Goal: Understand process/instructions

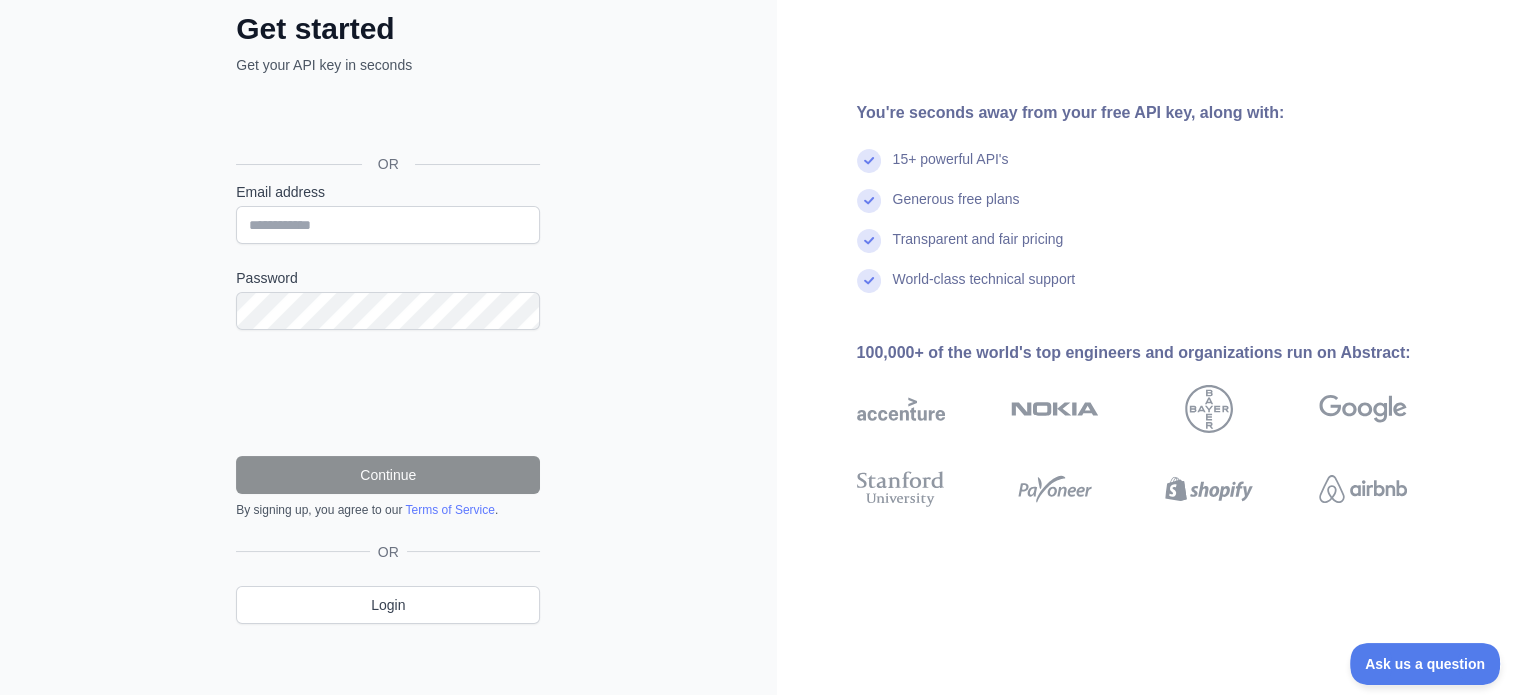
scroll to position [123, 0]
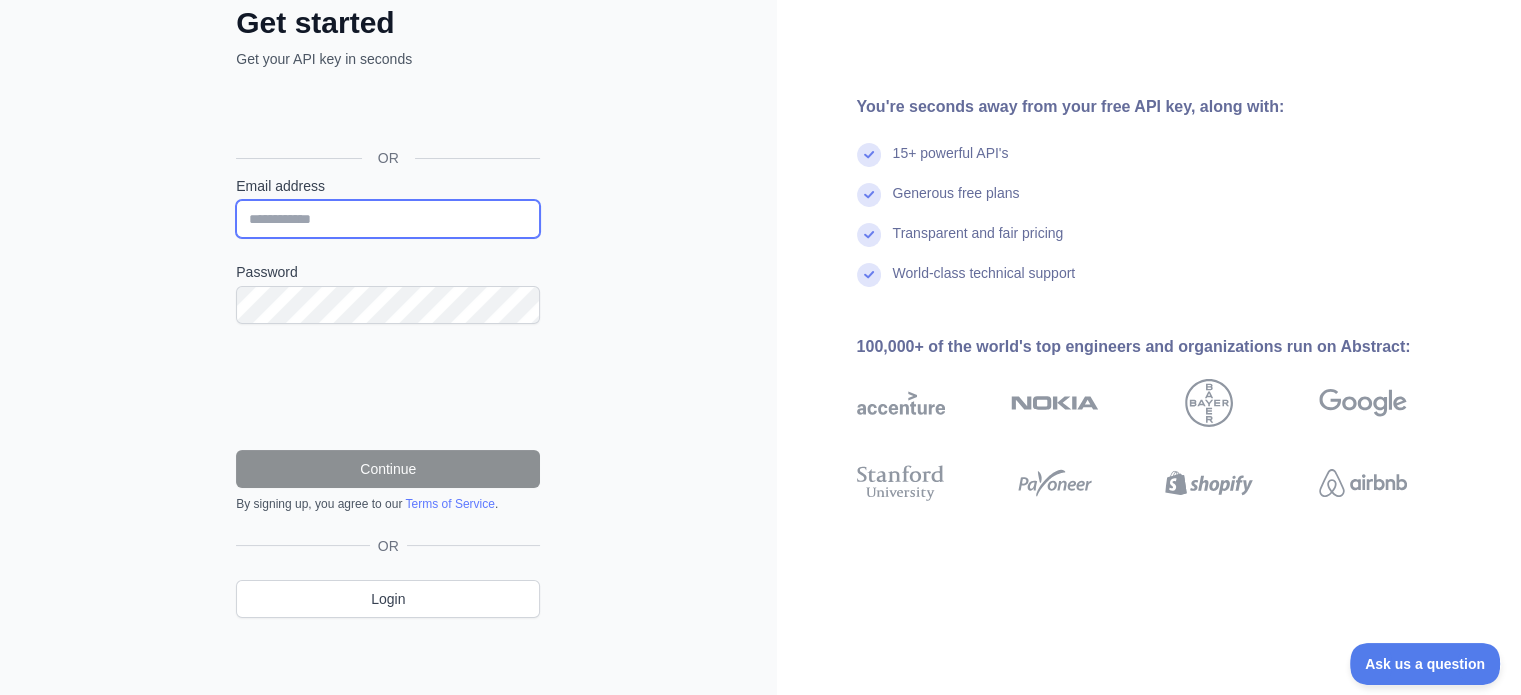
click at [424, 223] on input "Email address" at bounding box center [388, 219] width 304 height 38
type input "**********"
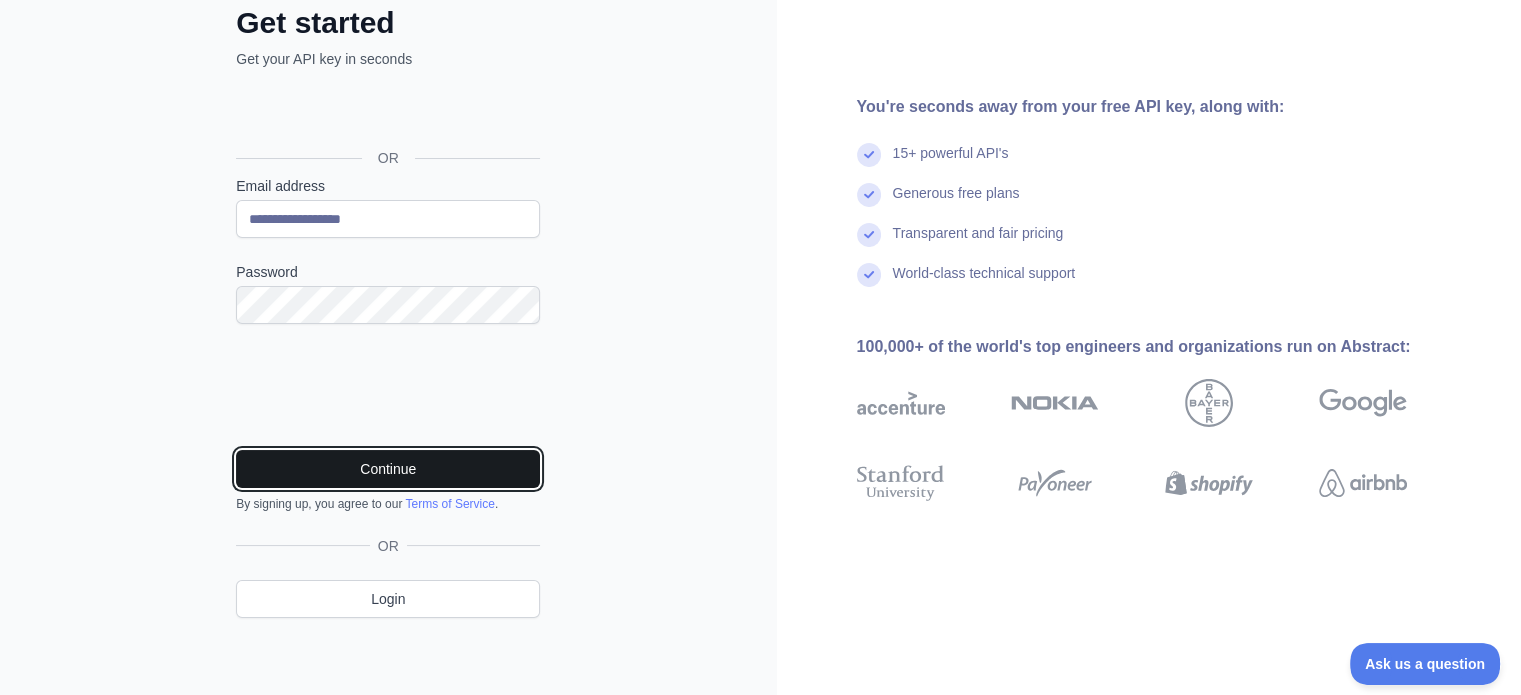
click at [384, 463] on button "Continue" at bounding box center [388, 469] width 304 height 38
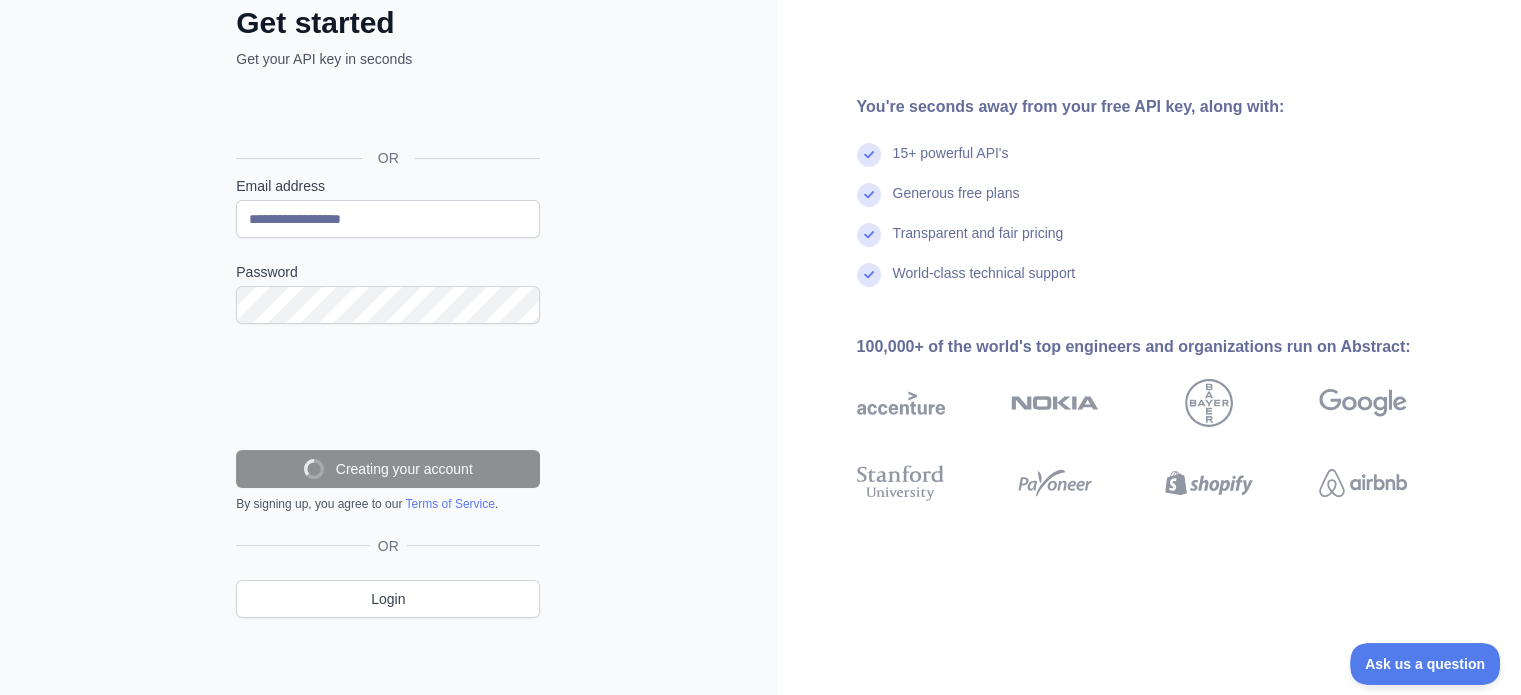
scroll to position [59, 0]
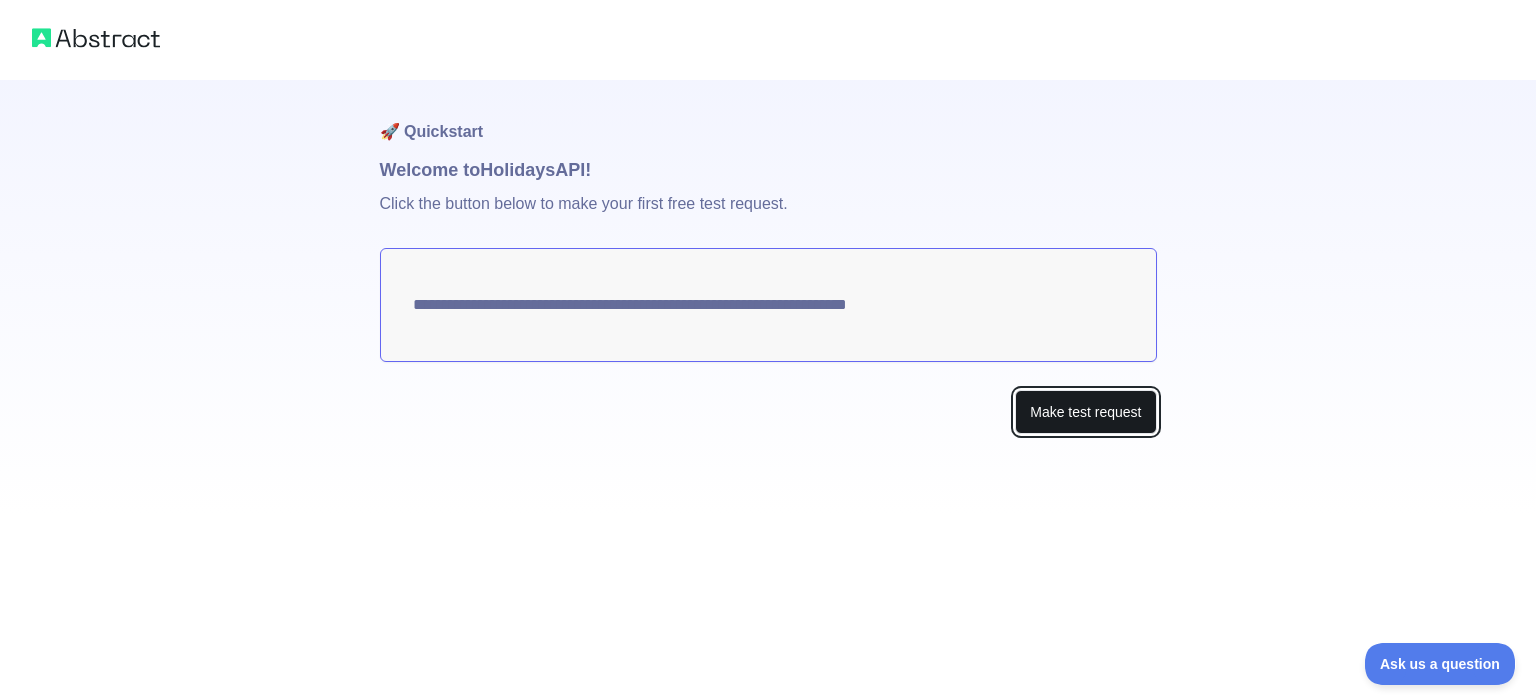
click at [1073, 413] on button "Make test request" at bounding box center [1085, 412] width 141 height 45
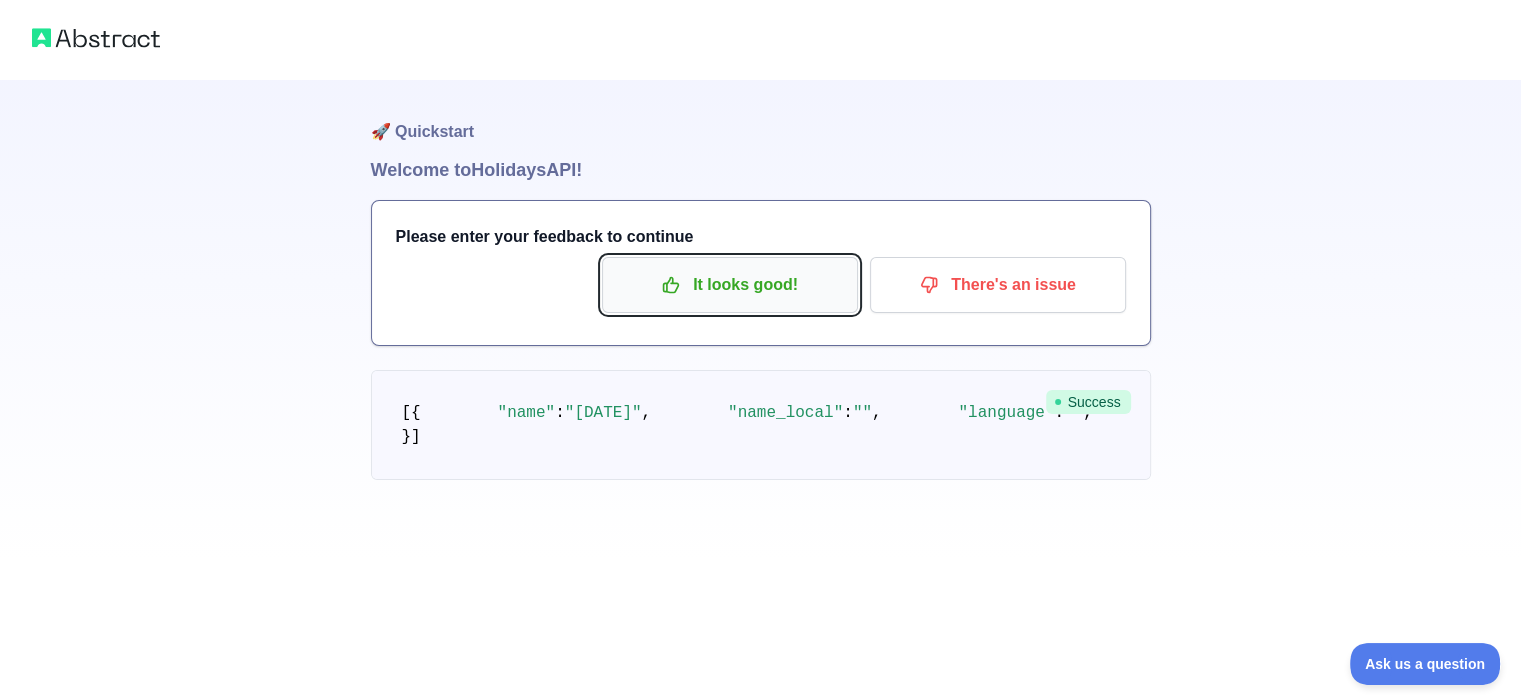
click at [795, 307] on button "It looks good!" at bounding box center [730, 285] width 256 height 56
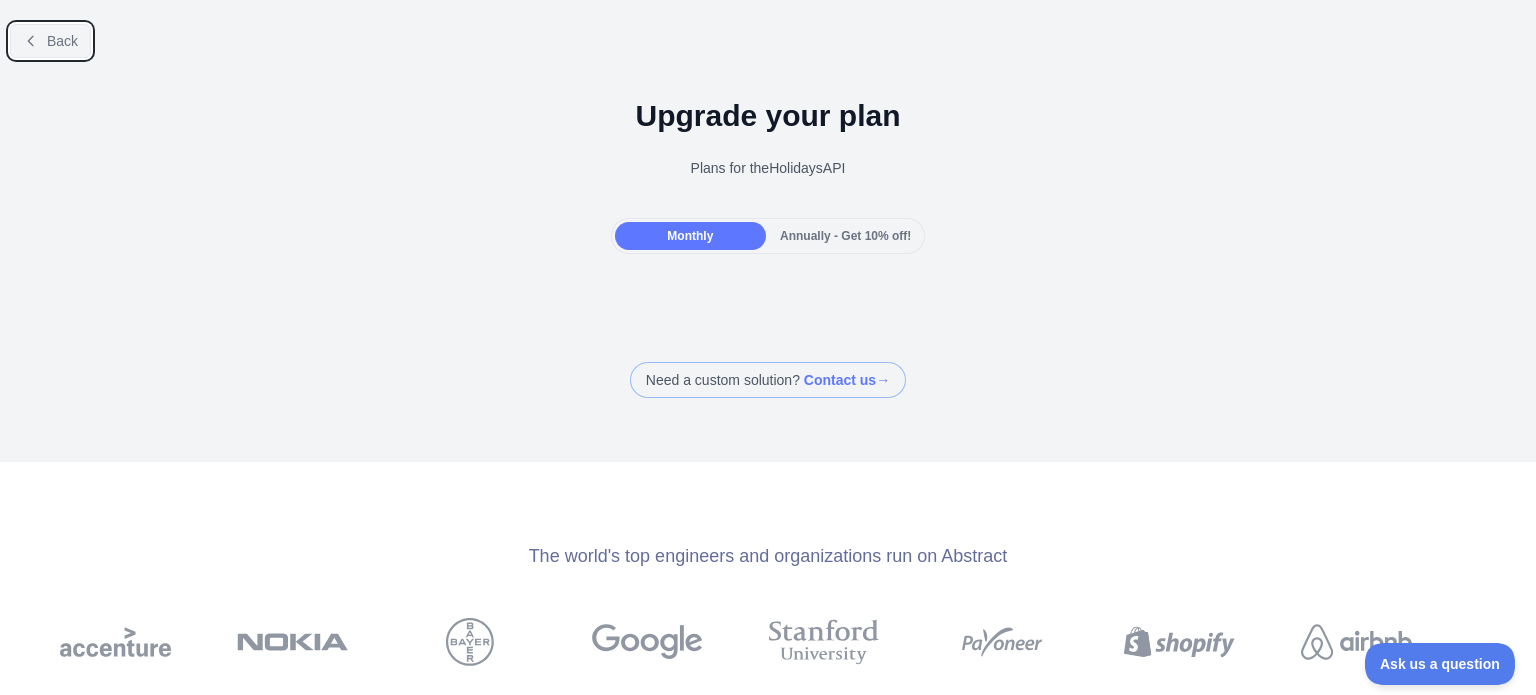
click at [53, 47] on span "Back" at bounding box center [62, 41] width 31 height 16
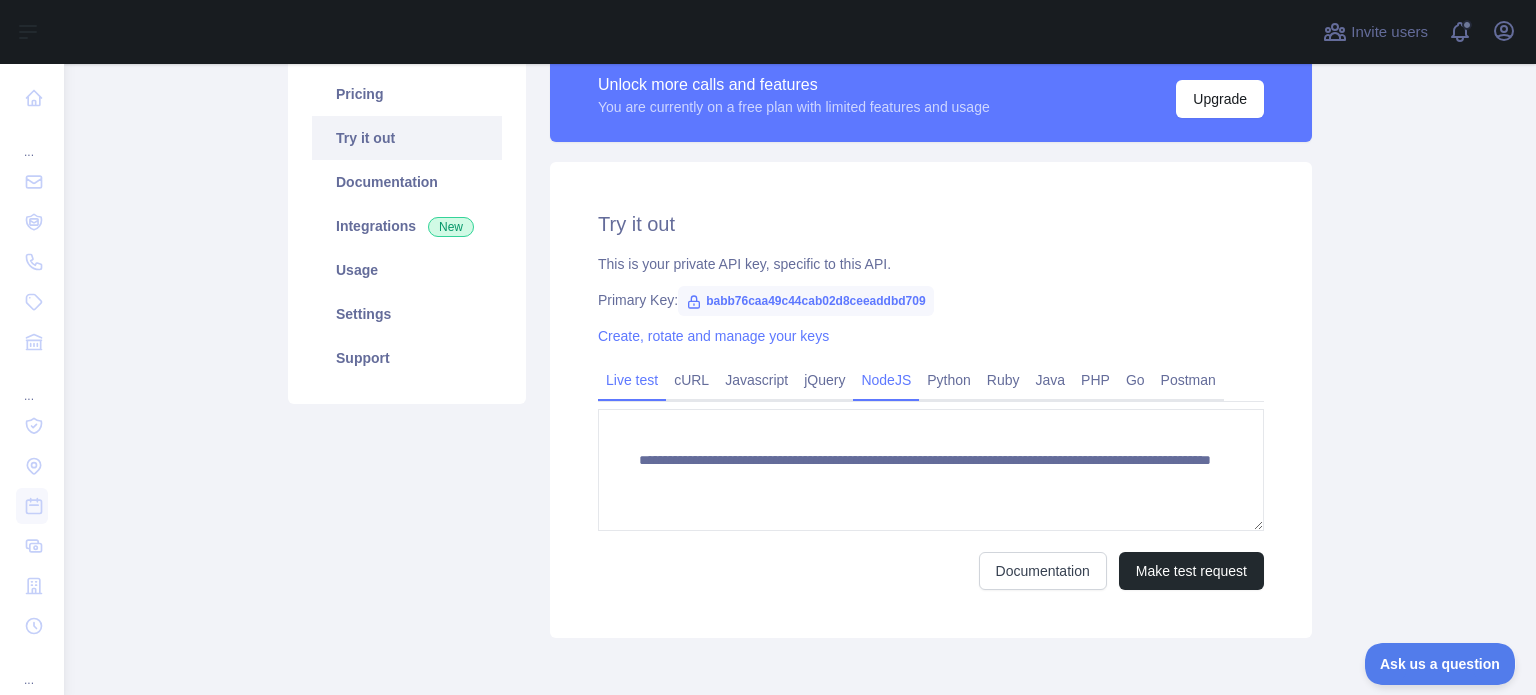
scroll to position [200, 0]
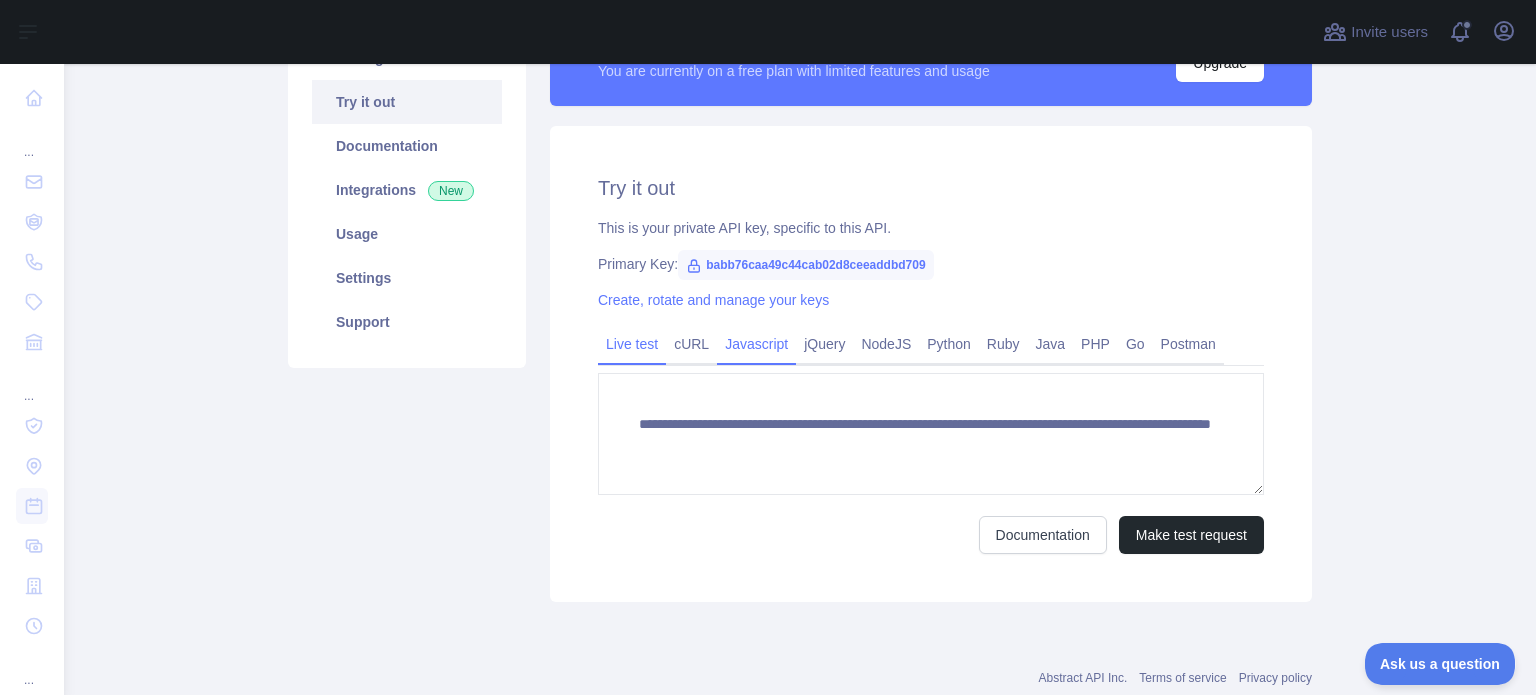
click at [740, 343] on link "Javascript" at bounding box center [756, 344] width 79 height 32
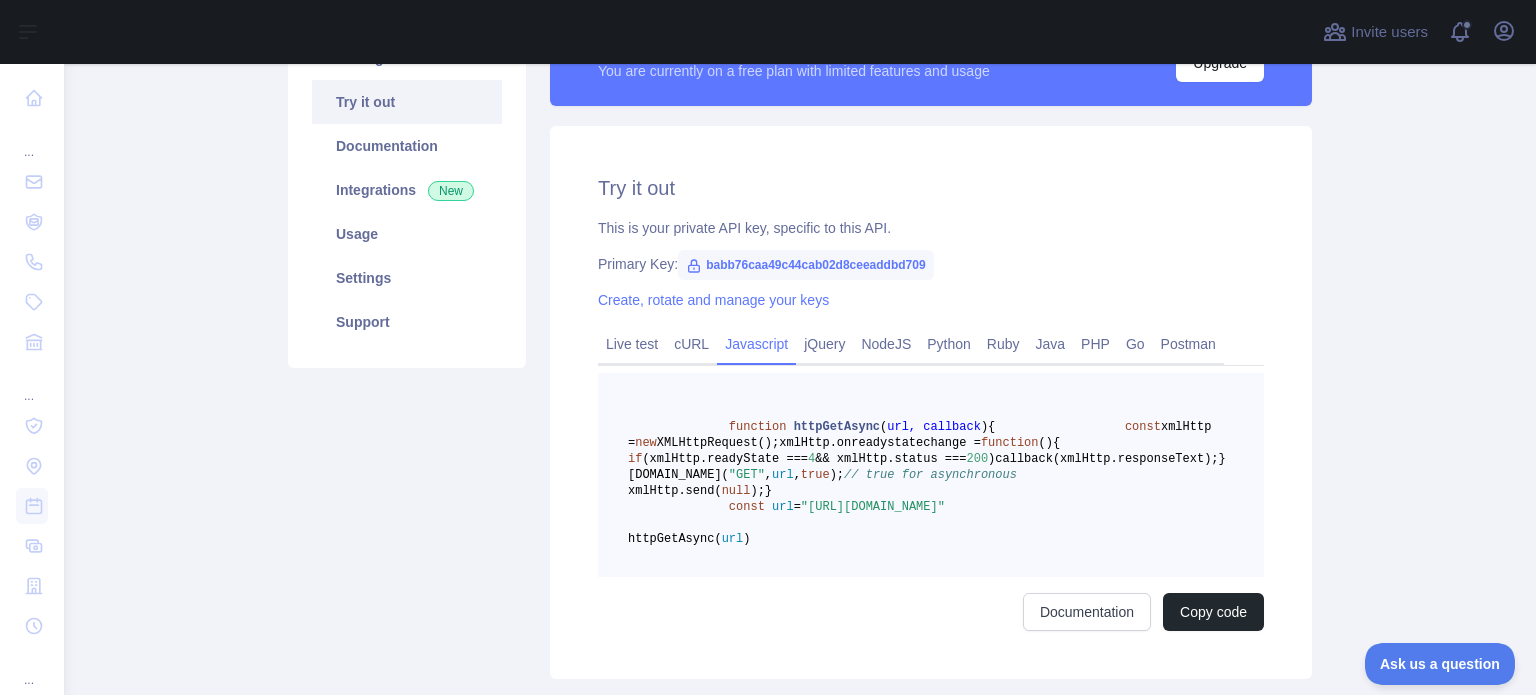
scroll to position [300, 0]
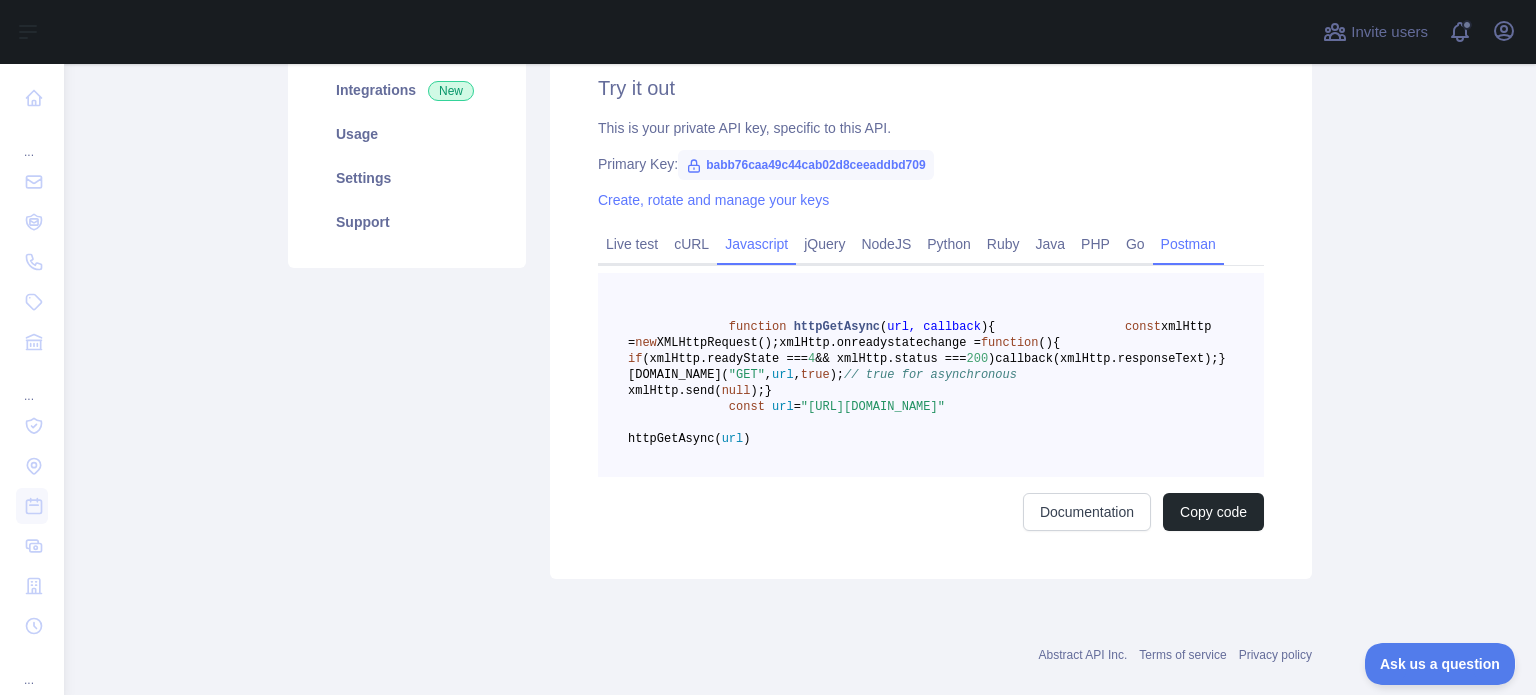
click at [1163, 239] on link "Postman" at bounding box center [1188, 244] width 71 height 32
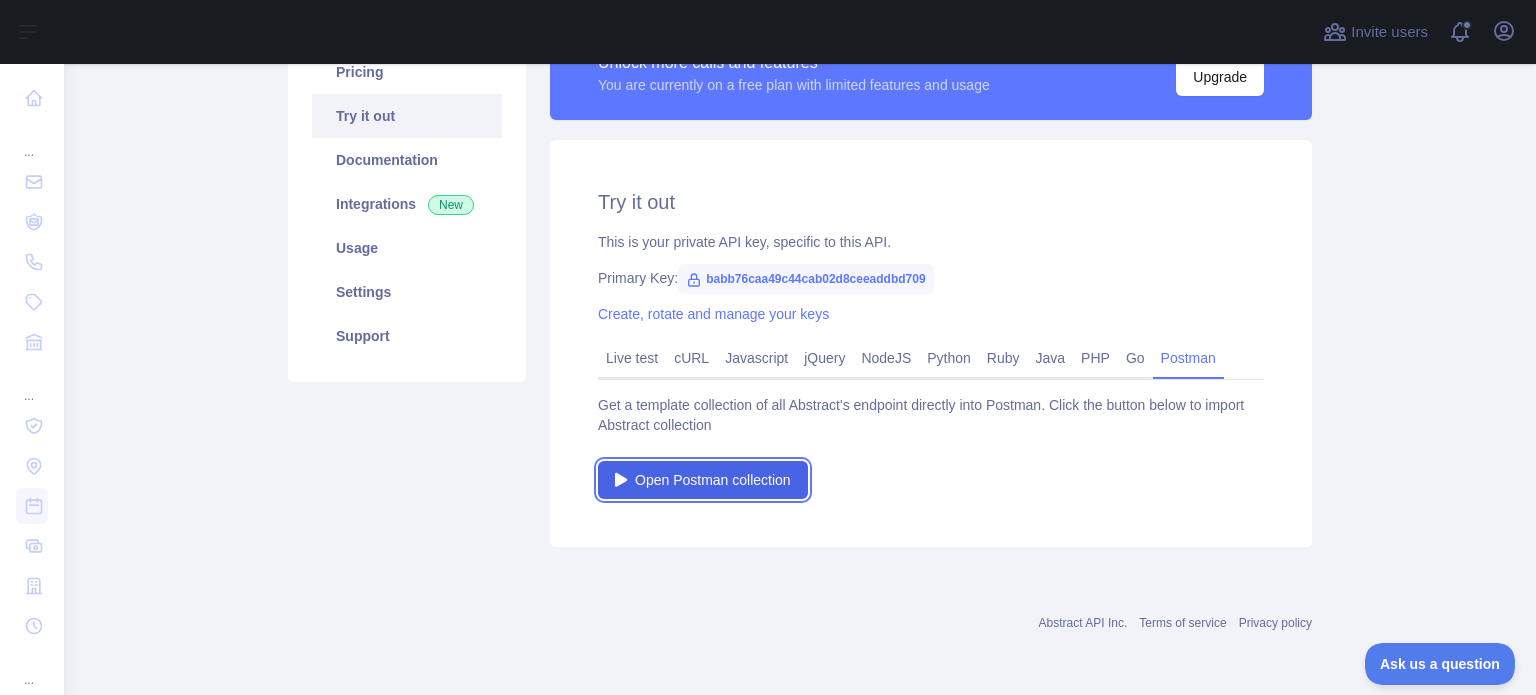
click at [733, 481] on span "Open Postman collection" at bounding box center [713, 480] width 156 height 20
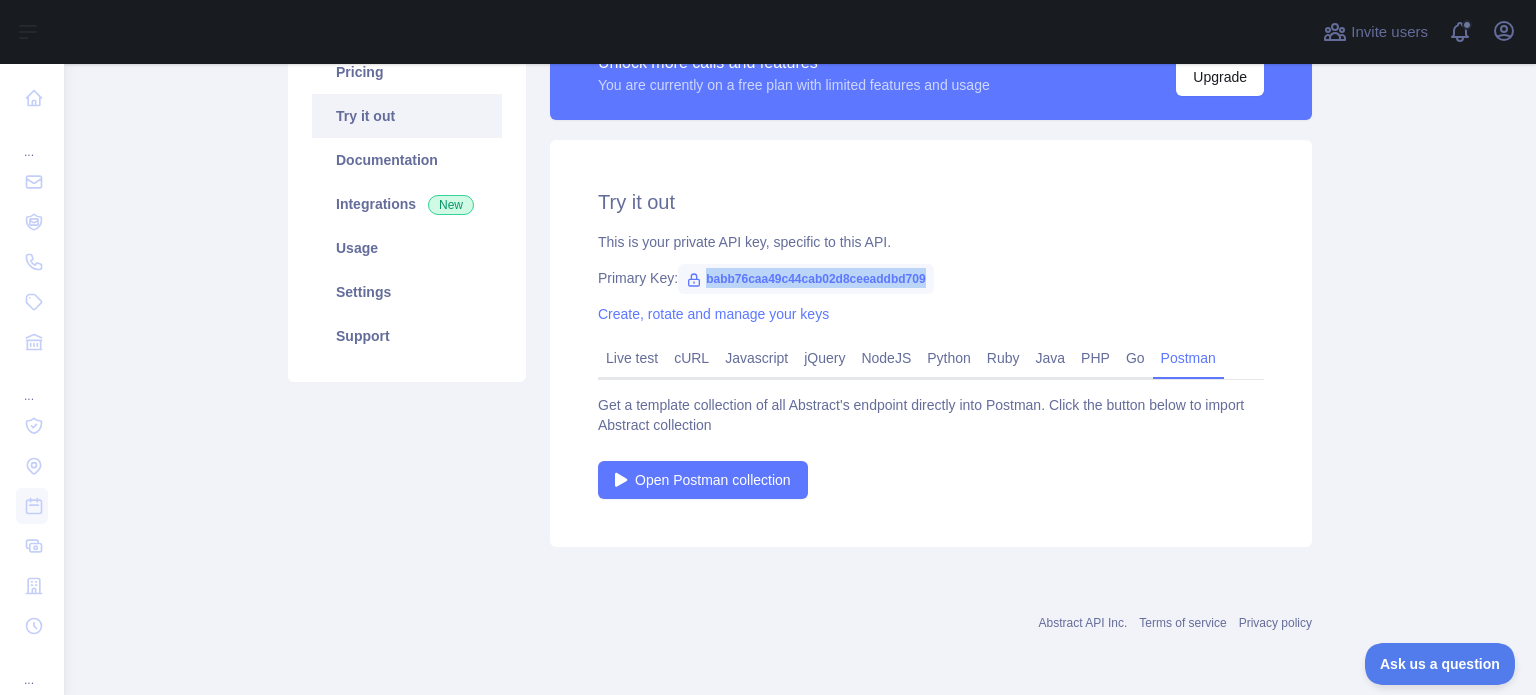
drag, startPoint x: 911, startPoint y: 279, endPoint x: 693, endPoint y: 276, distance: 218.0
click at [693, 276] on span "babb76caa49c44cab02d8ceeaddbd709" at bounding box center [805, 279] width 255 height 30
copy span "babb76caa49c44cab02d8ceeaddbd709"
click at [1118, 353] on link "Go" at bounding box center [1135, 358] width 35 height 32
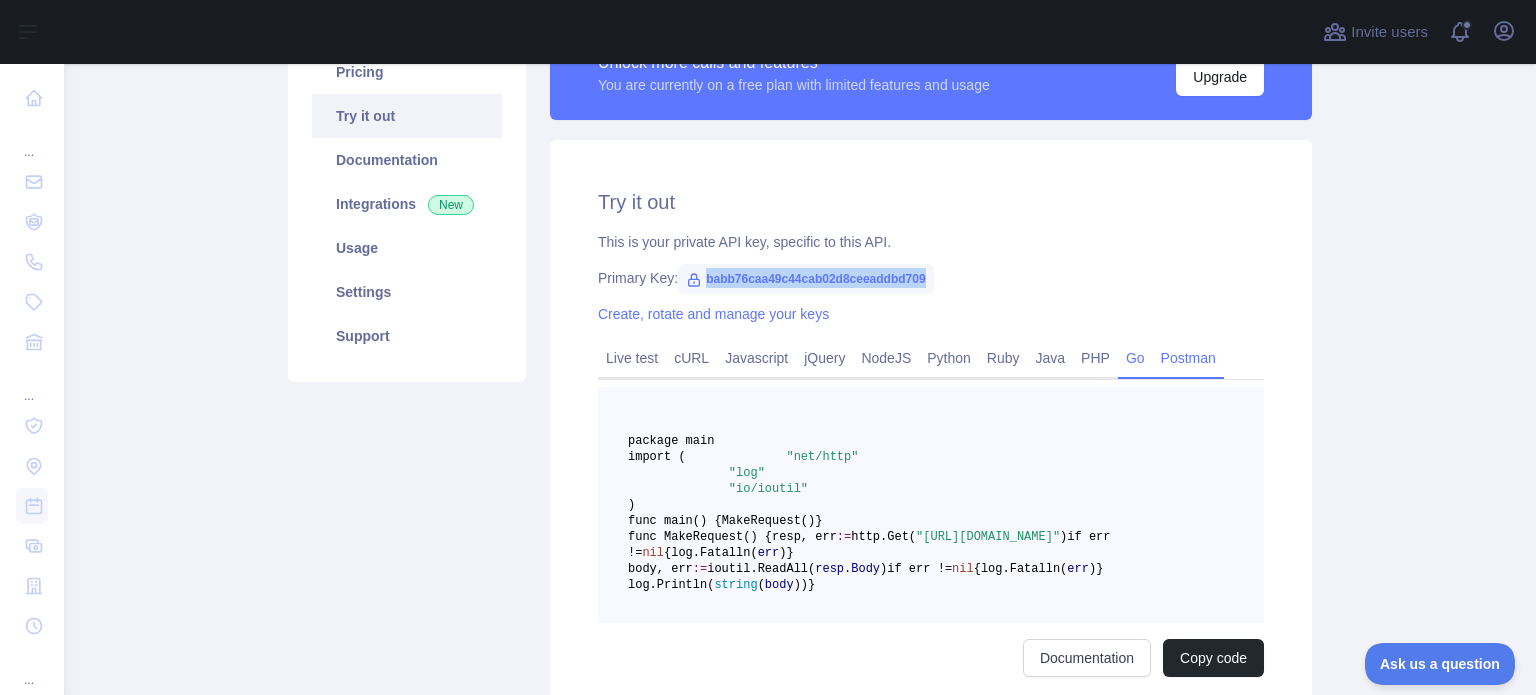
click at [1172, 350] on link "Postman" at bounding box center [1188, 358] width 71 height 32
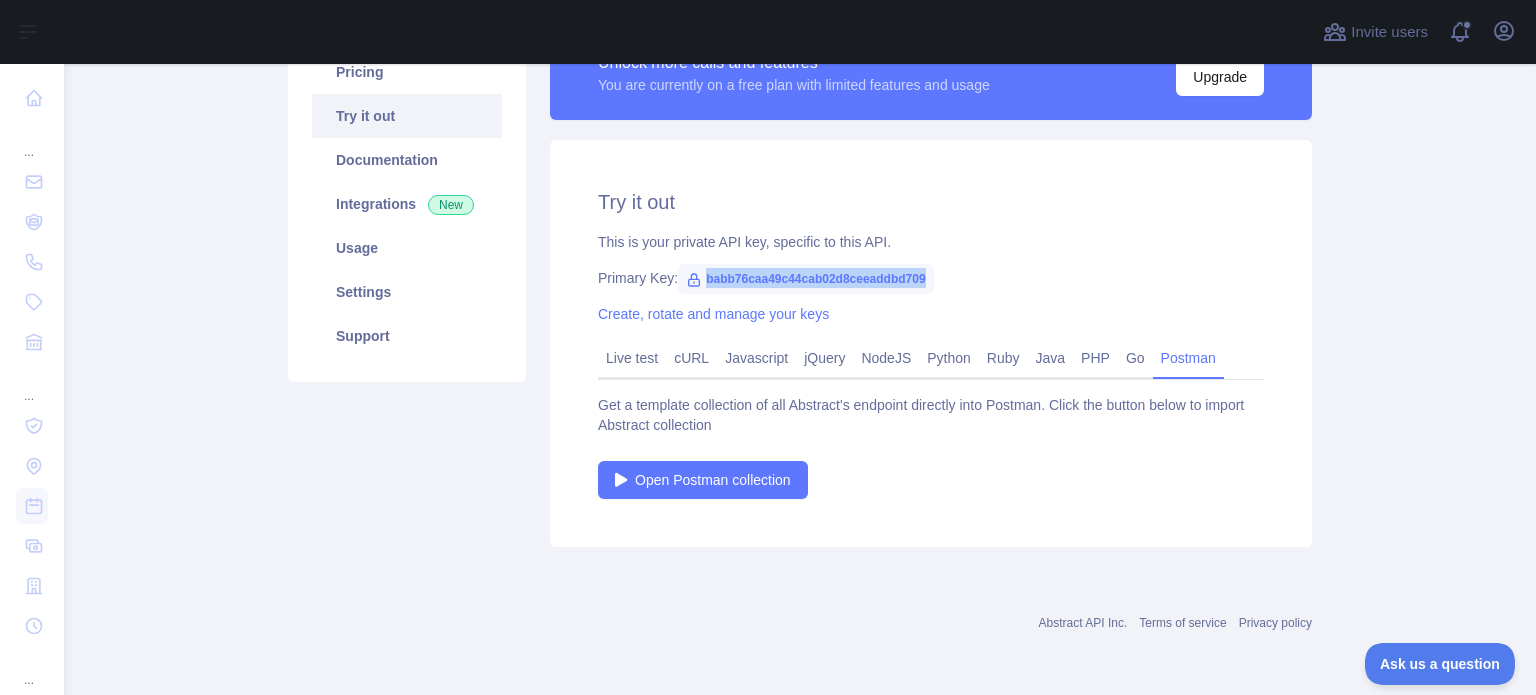
click at [686, 278] on icon at bounding box center [694, 280] width 16 height 16
click at [717, 355] on link "Javascript" at bounding box center [756, 358] width 79 height 32
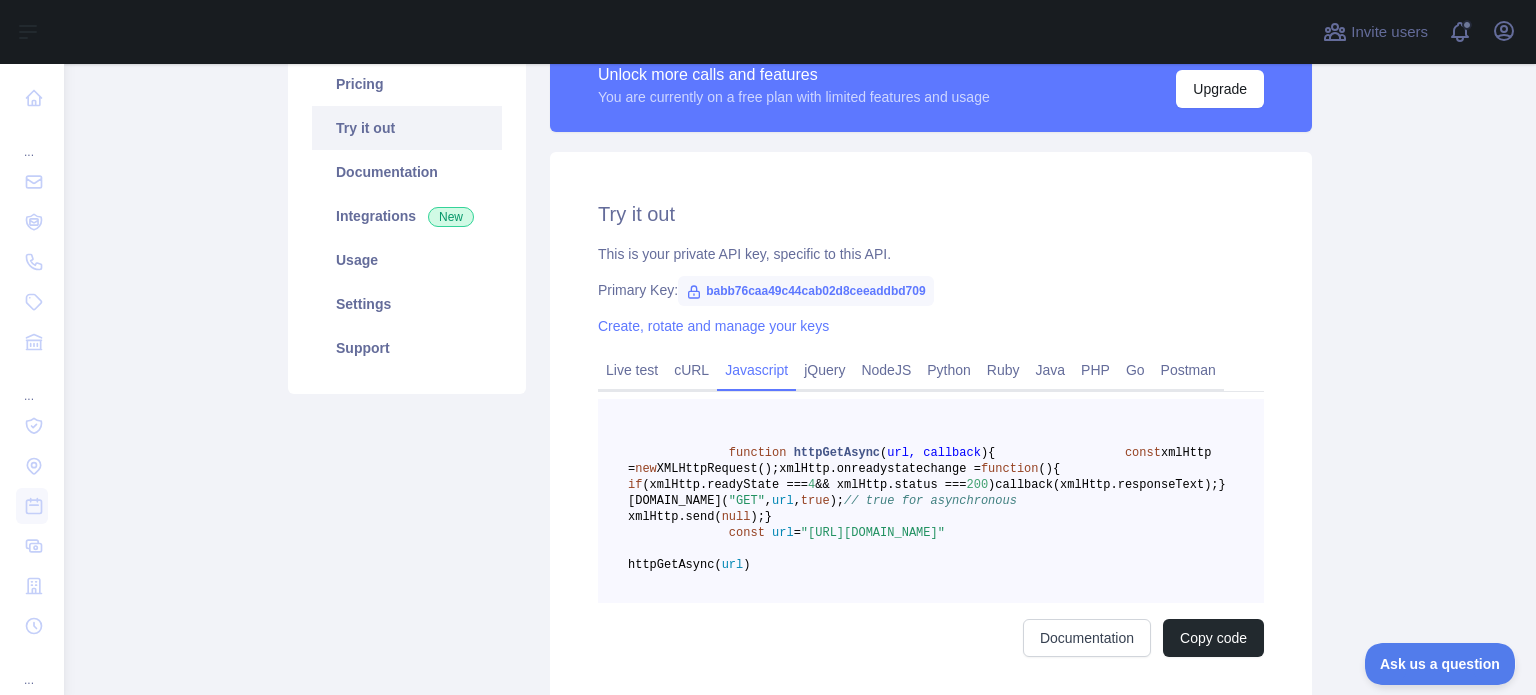
scroll to position [0, 0]
